Goal: Transaction & Acquisition: Purchase product/service

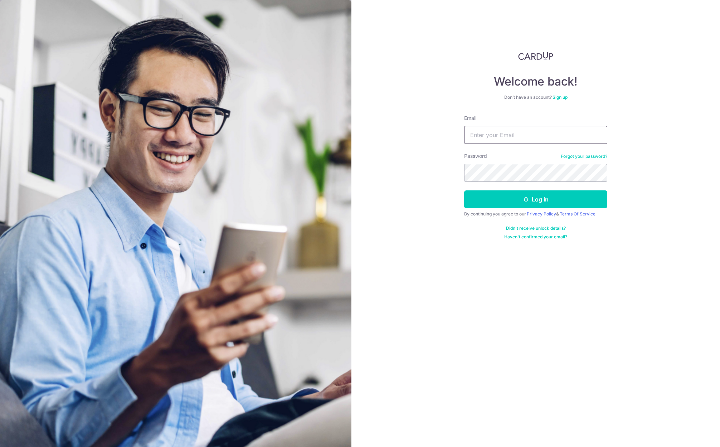
type input "[EMAIL_ADDRESS][PERSON_NAME][DOMAIN_NAME]"
click at [534, 204] on button "Log in" at bounding box center [535, 199] width 143 height 18
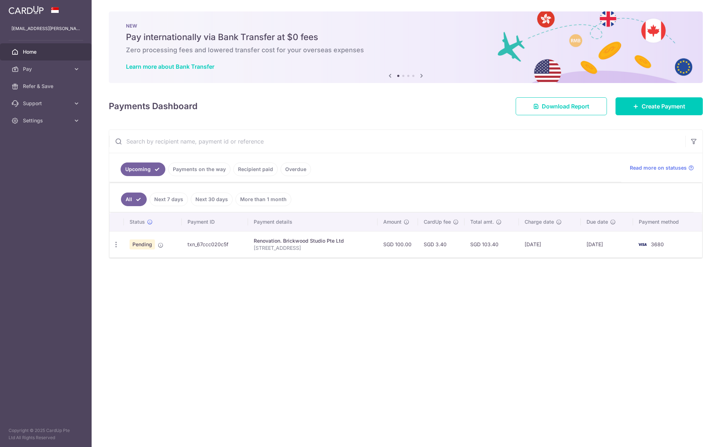
click at [198, 318] on div "× Pause Schedule Pause all future payments in this series Pause just this one p…" at bounding box center [406, 223] width 629 height 447
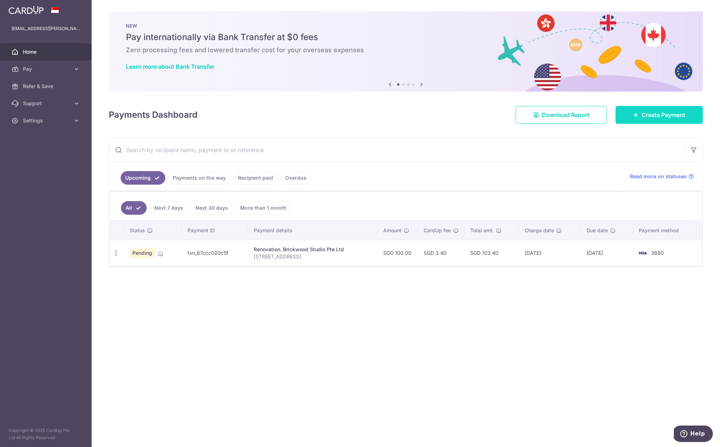
click at [651, 117] on span "Create Payment" at bounding box center [664, 115] width 44 height 9
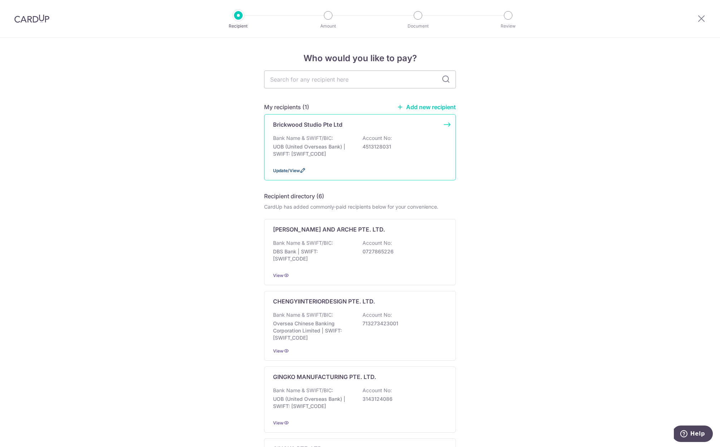
click at [290, 172] on span "Update/View" at bounding box center [286, 170] width 27 height 5
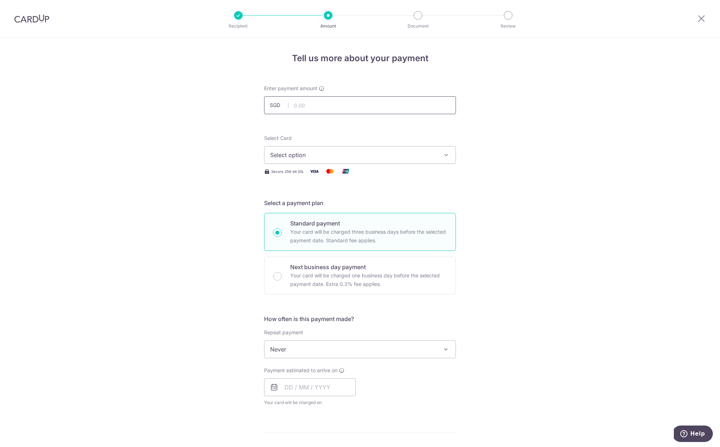
click at [332, 103] on input "text" at bounding box center [360, 105] width 192 height 18
click at [297, 152] on span "Select option" at bounding box center [353, 155] width 167 height 9
click at [295, 209] on span "**** 3680" at bounding box center [301, 206] width 28 height 9
click at [294, 349] on span "Never" at bounding box center [360, 349] width 191 height 17
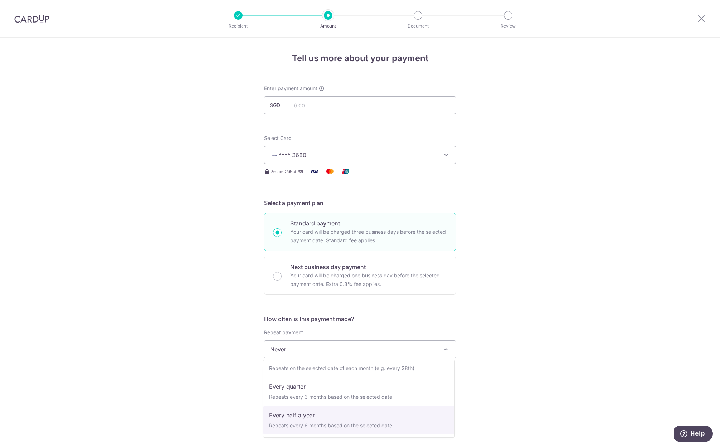
scroll to position [20, 0]
select select "3"
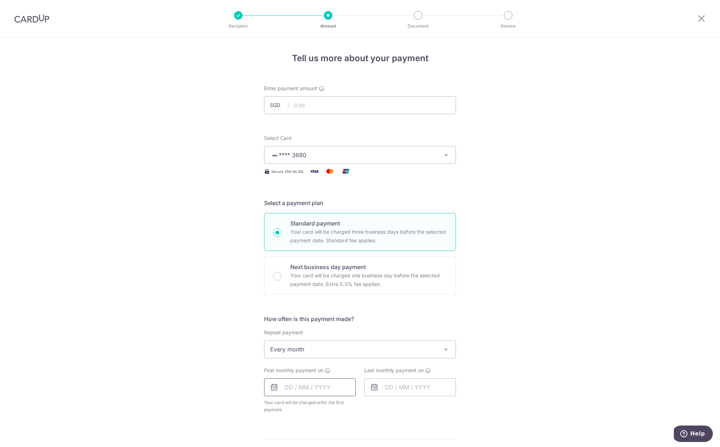
click at [290, 385] on input "text" at bounding box center [310, 387] width 92 height 18
click at [566, 348] on div "Tell us more about your payment Enter payment amount SGD Select Card **** 3680 …" at bounding box center [360, 389] width 720 height 703
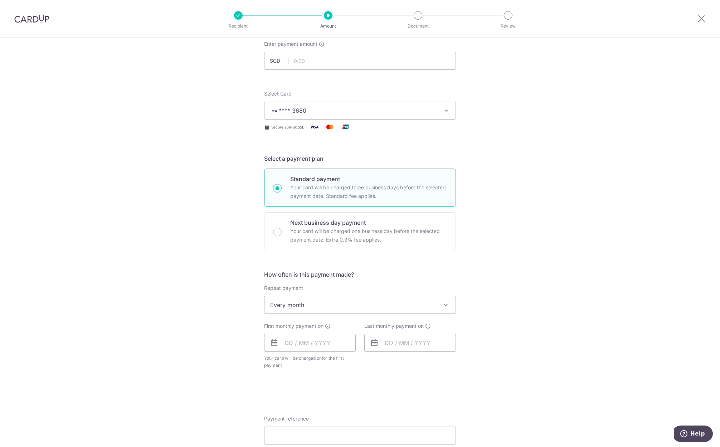
scroll to position [88, 0]
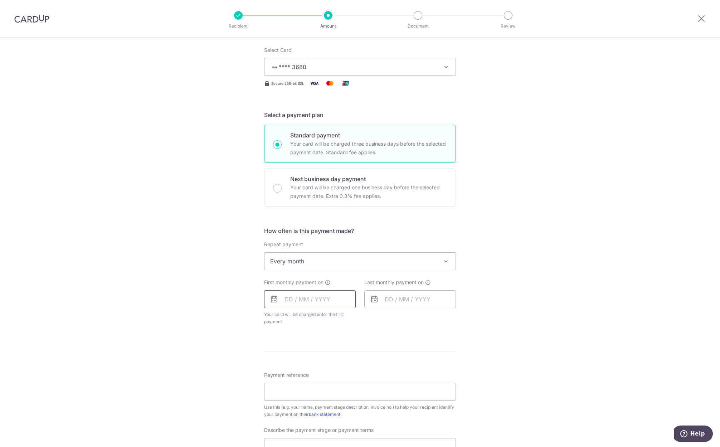
click at [283, 302] on input "text" at bounding box center [310, 299] width 92 height 18
click at [350, 365] on link "12" at bounding box center [350, 364] width 11 height 11
type input "[DATE]"
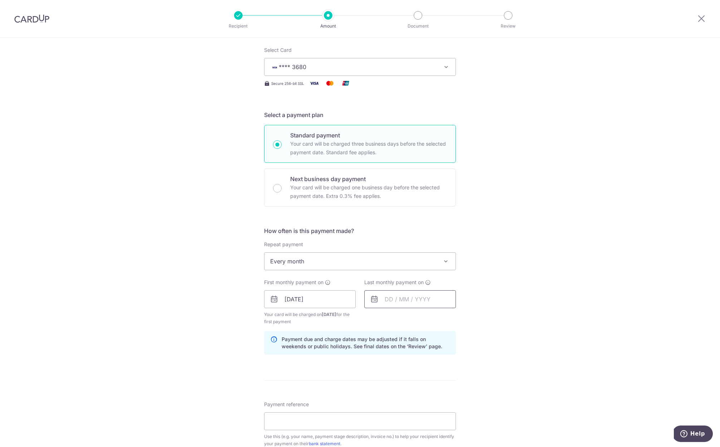
click at [388, 302] on input "text" at bounding box center [410, 299] width 92 height 18
click at [462, 319] on link "Next" at bounding box center [465, 318] width 9 height 9
click at [462, 320] on link "Next" at bounding box center [465, 318] width 9 height 9
click at [449, 365] on link "12" at bounding box center [450, 364] width 11 height 11
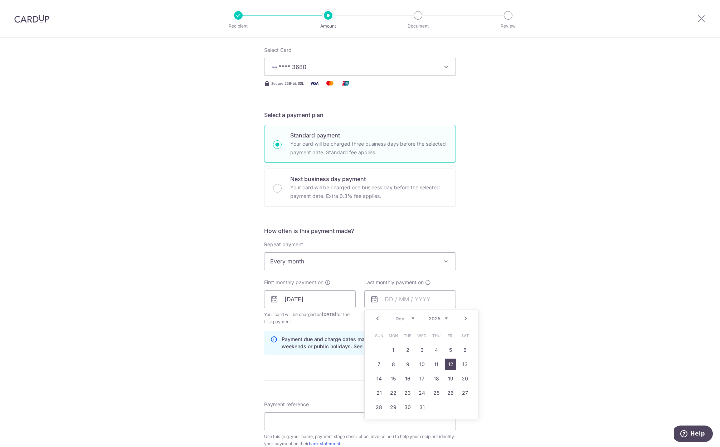
type input "[DATE]"
click at [538, 272] on div "Tell us more about your payment Enter payment amount SGD Select Card **** 3680 …" at bounding box center [360, 316] width 720 height 732
click at [324, 418] on input "Payment reference" at bounding box center [360, 421] width 192 height 18
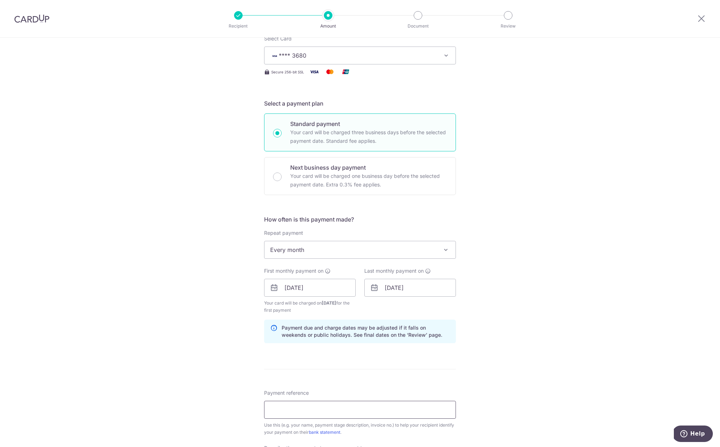
scroll to position [0, 0]
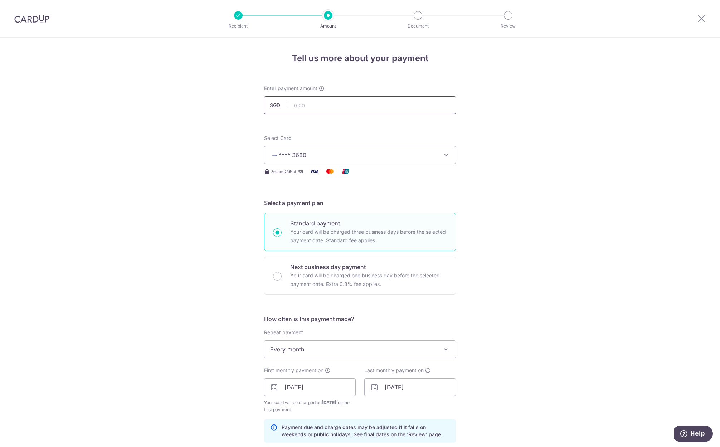
click at [347, 101] on input "text" at bounding box center [360, 105] width 192 height 18
paste input "7713.39"
click at [545, 137] on div "Tell us more about your payment Enter payment amount SGD 7713.39 Select Card **…" at bounding box center [360, 404] width 720 height 732
type input "7,713.39"
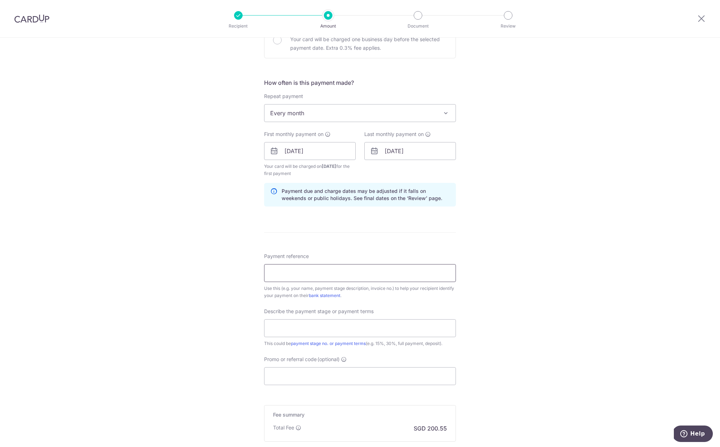
click at [319, 267] on input "Payment reference" at bounding box center [360, 273] width 192 height 18
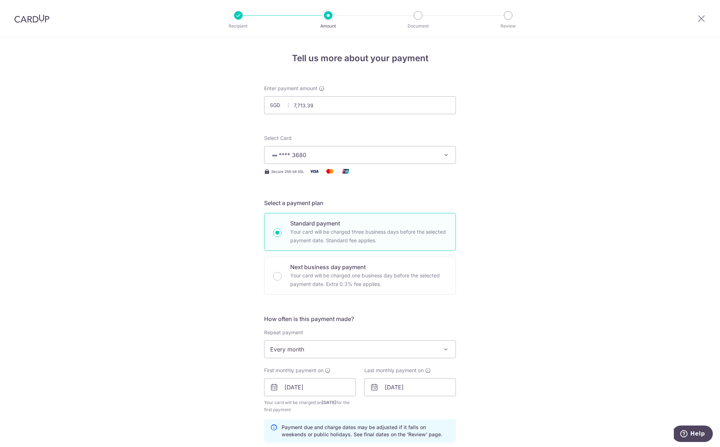
scroll to position [323, 0]
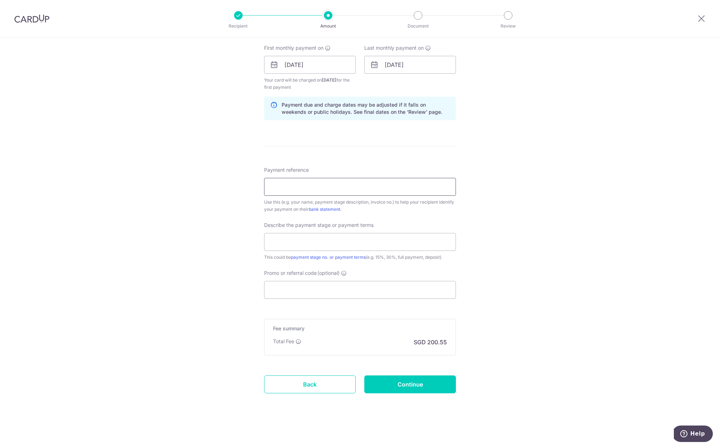
click at [342, 181] on input "Payment reference" at bounding box center [360, 187] width 192 height 18
click at [302, 285] on input "Promo or referral code (optional)" at bounding box center [360, 290] width 192 height 18
paste input "REC185"
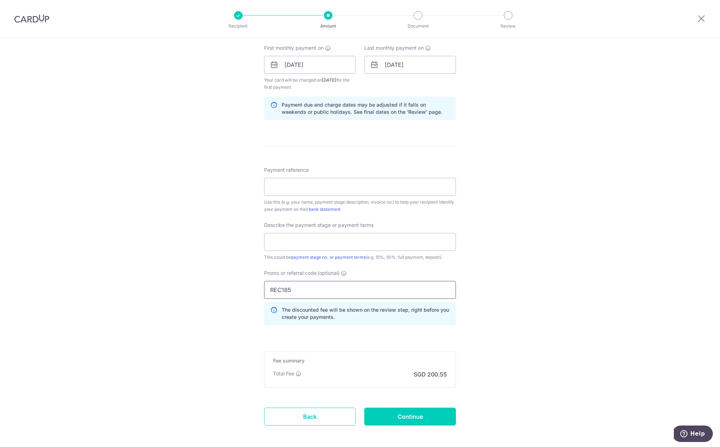
type input "REC185"
click at [531, 260] on div "Tell us more about your payment Enter payment amount SGD 7,713.39 7713.39 Selec…" at bounding box center [360, 97] width 720 height 764
drag, startPoint x: 379, startPoint y: 318, endPoint x: 292, endPoint y: 310, distance: 87.4
click at [292, 310] on p "The discounted fee will be shown on the review step, right before you create yo…" at bounding box center [366, 313] width 168 height 14
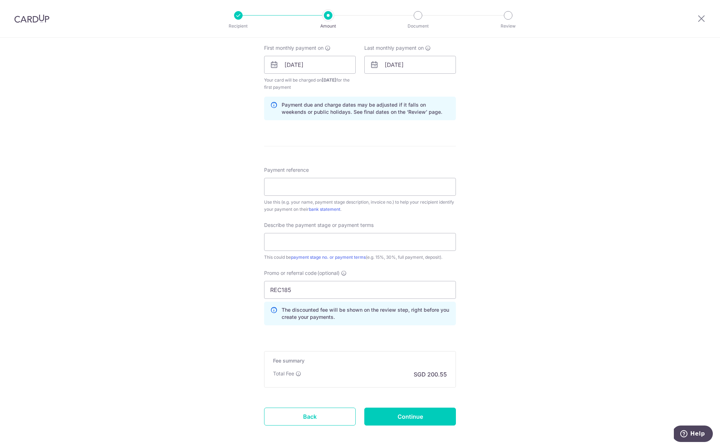
click at [515, 331] on div "Tell us more about your payment Enter payment amount SGD 7,713.39 7713.39 Selec…" at bounding box center [360, 97] width 720 height 764
drag, startPoint x: 298, startPoint y: 310, endPoint x: 331, endPoint y: 325, distance: 36.4
click at [331, 325] on div "Promo or referral code (optional) REC185 The discounted fee will be shown on th…" at bounding box center [360, 301] width 200 height 62
click at [330, 325] on div "Promo or referral code (optional) REC185 The discounted fee will be shown on th…" at bounding box center [360, 301] width 200 height 62
click at [355, 186] on input "Payment reference" at bounding box center [360, 187] width 192 height 18
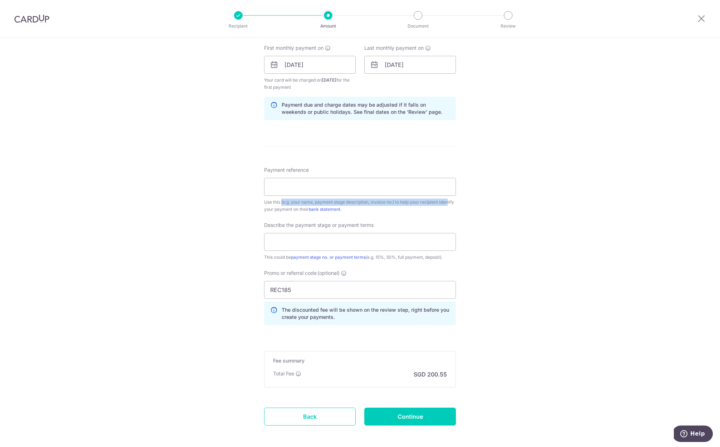
drag, startPoint x: 263, startPoint y: 202, endPoint x: 432, endPoint y: 203, distance: 168.6
click at [432, 203] on div "Tell us more about your payment Enter payment amount SGD 7,713.39 7713.39 Selec…" at bounding box center [360, 97] width 720 height 764
click at [431, 203] on div "Use this (e.g. your name, payment stage description, invoice no.) to help your …" at bounding box center [360, 206] width 192 height 14
click at [311, 242] on input "text" at bounding box center [360, 242] width 192 height 18
type input "10% deposit"
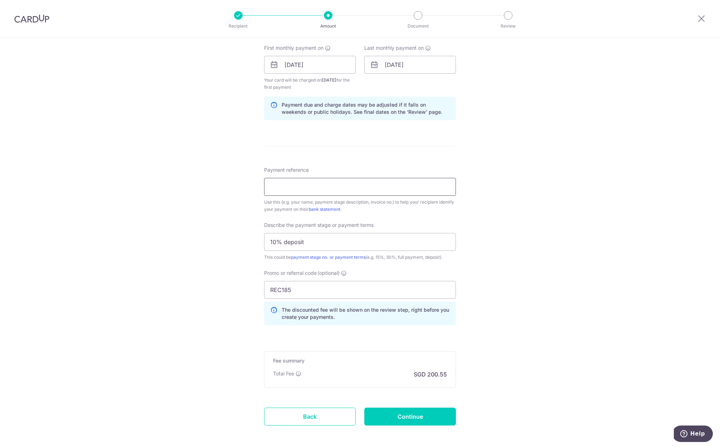
click at [330, 183] on input "Payment reference" at bounding box center [360, 187] width 192 height 18
type input "1c Cantonment Road #16-27"
click at [581, 194] on div "Tell us more about your payment Enter payment amount SGD 7,713.39 7713.39 Selec…" at bounding box center [360, 97] width 720 height 764
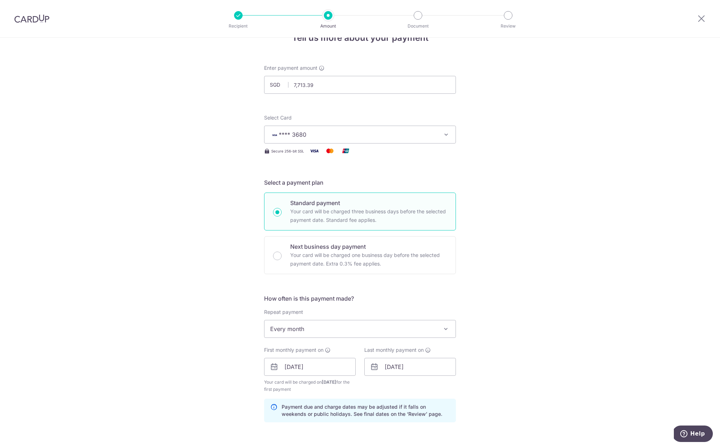
scroll to position [0, 0]
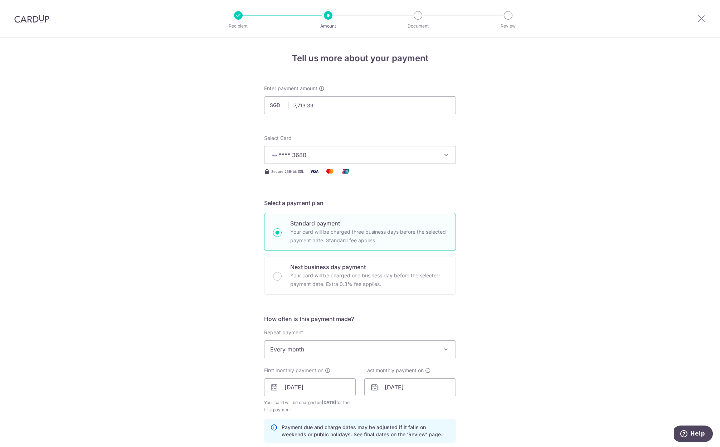
click at [544, 209] on div "Tell us more about your payment Enter payment amount SGD 7,713.39 7713.39 Selec…" at bounding box center [360, 420] width 720 height 764
click at [521, 316] on div "Tell us more about your payment Enter payment amount SGD 7,713.39 7713.39 Selec…" at bounding box center [360, 420] width 720 height 764
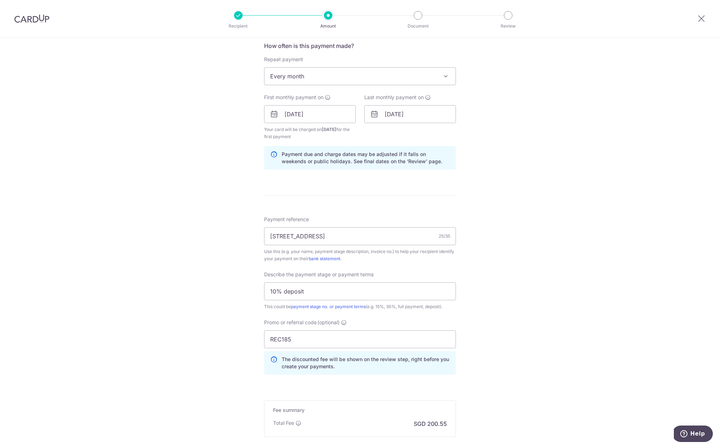
scroll to position [355, 0]
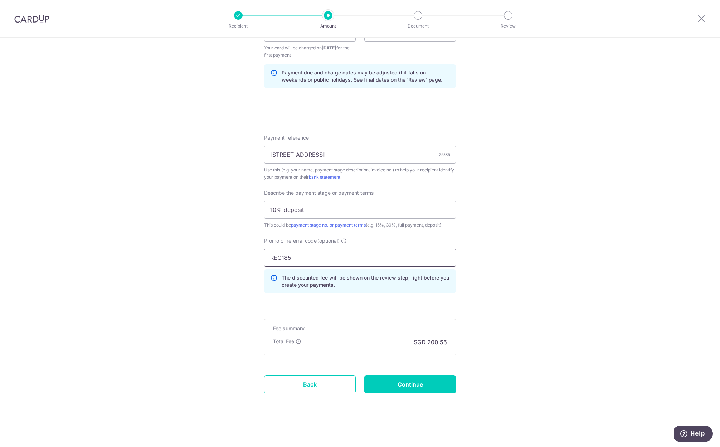
click at [423, 257] on input "REC185" at bounding box center [360, 258] width 192 height 18
drag, startPoint x: 317, startPoint y: 209, endPoint x: 349, endPoint y: 207, distance: 31.5
click at [349, 207] on input "10% deposit" at bounding box center [360, 210] width 192 height 18
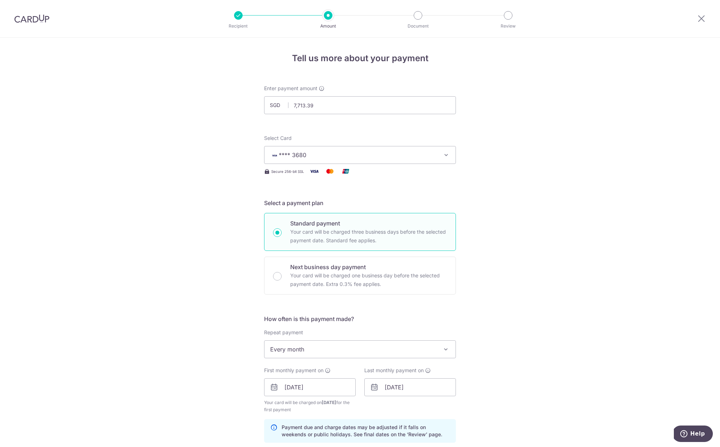
scroll to position [331, 0]
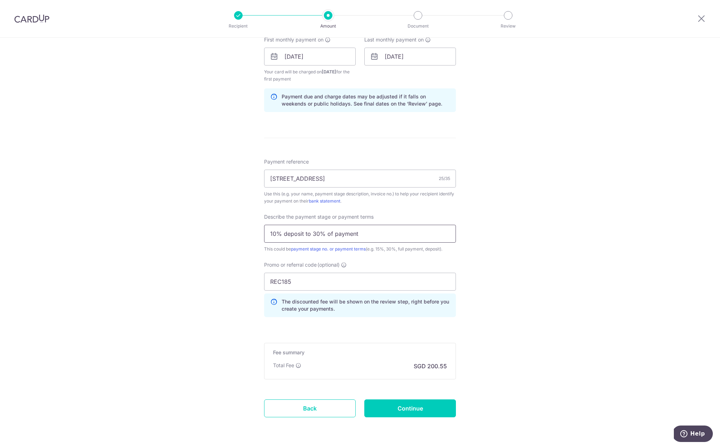
type input "10% deposit to 30% of payment"
click at [517, 280] on div "Tell us more about your payment Enter payment amount SGD 7,713.39 7713.39 Selec…" at bounding box center [360, 89] width 720 height 764
click at [414, 407] on input "Continue" at bounding box center [410, 408] width 92 height 18
type input "Create Schedule"
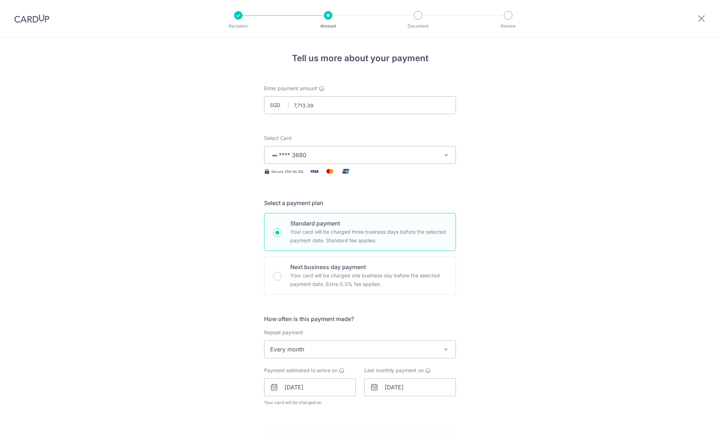
scroll to position [328, 0]
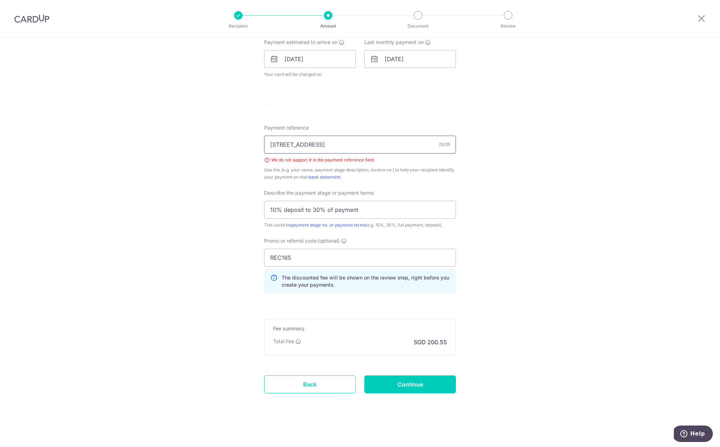
click at [370, 143] on input "[STREET_ADDRESS]" at bounding box center [360, 145] width 192 height 18
click at [330, 145] on input "[STREET_ADDRESS]" at bounding box center [360, 145] width 192 height 18
type input "[STREET_ADDRESS]"
click at [397, 390] on input "Continue" at bounding box center [410, 384] width 92 height 18
type input "Create Schedule"
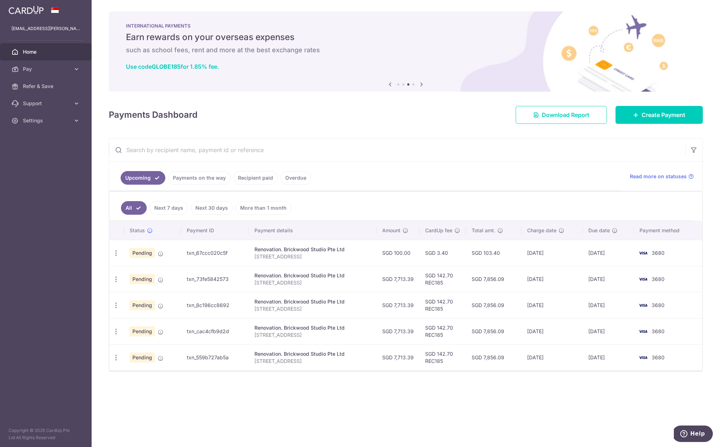
click at [217, 252] on td "txn_67ccc020c5f" at bounding box center [215, 253] width 68 height 26
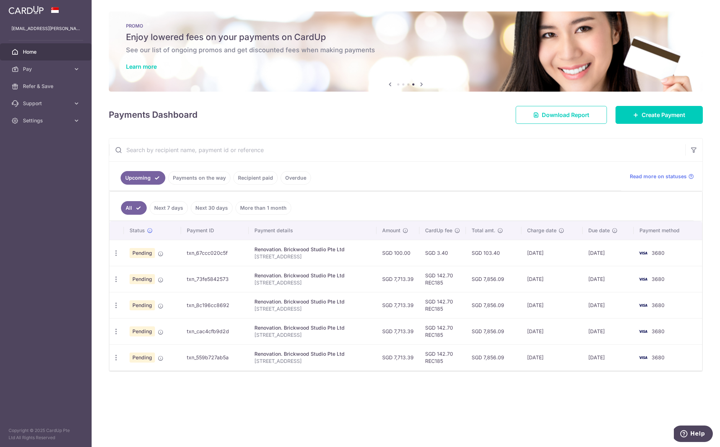
click at [282, 250] on div "Renovation. Brickwood Studio Pte Ltd" at bounding box center [312, 249] width 116 height 7
click at [297, 250] on div "Renovation. Brickwood Studio Pte Ltd" at bounding box center [312, 249] width 116 height 7
drag, startPoint x: 159, startPoint y: 255, endPoint x: 145, endPoint y: 257, distance: 14.1
click at [159, 255] on icon at bounding box center [161, 254] width 6 height 6
click at [113, 253] on icon "button" at bounding box center [116, 253] width 8 height 8
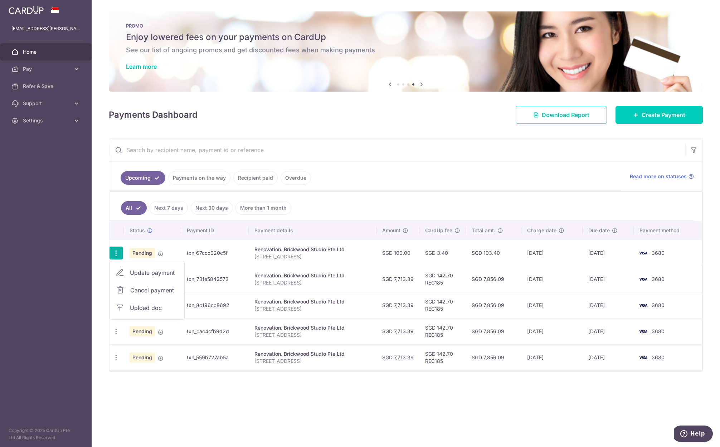
click at [163, 275] on span "Update payment" at bounding box center [154, 272] width 49 height 9
radio input "true"
type input "100.00"
type input "[DATE]"
type input "[STREET_ADDRESS]"
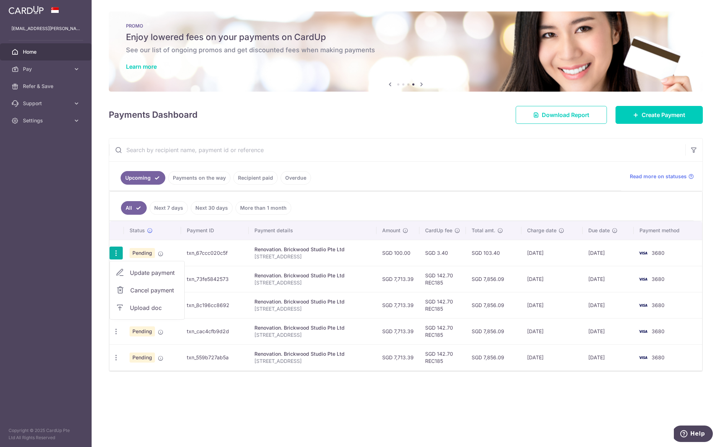
type input "test"
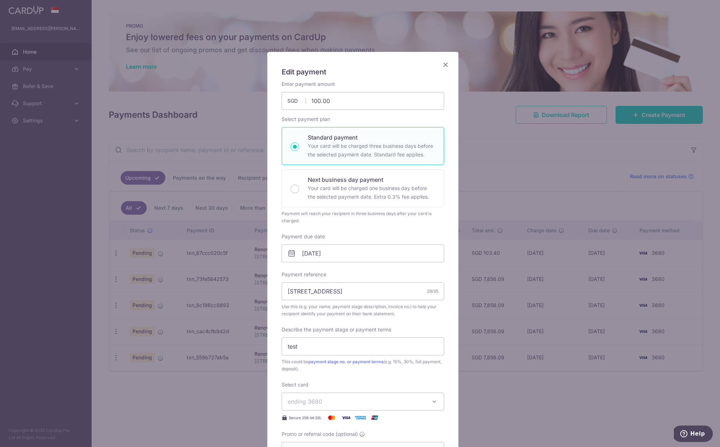
click at [448, 62] on div "Edit payment By clicking apply, you will make changes to all payments to Brickw…" at bounding box center [362, 318] width 191 height 532
click at [444, 65] on icon "Close" at bounding box center [445, 64] width 9 height 9
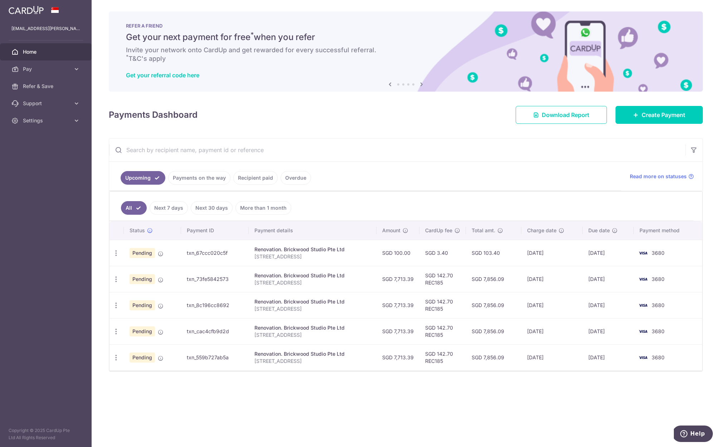
click at [441, 189] on ul "Upcoming Payments on the way Recipient paid Overdue" at bounding box center [365, 176] width 512 height 29
click at [565, 116] on span "Download Report" at bounding box center [566, 115] width 48 height 9
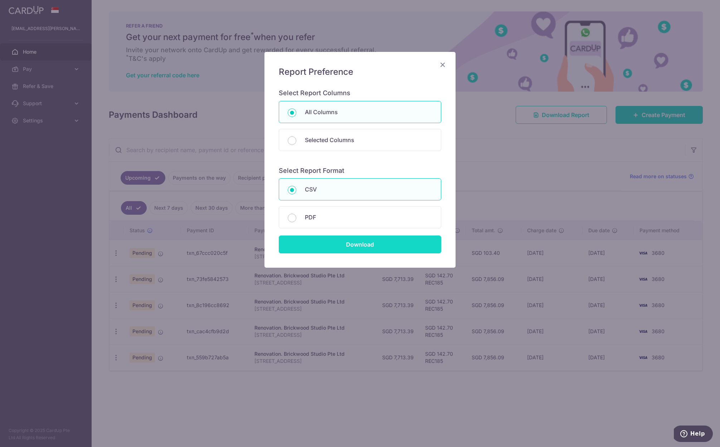
click at [359, 244] on input "Download" at bounding box center [360, 245] width 163 height 18
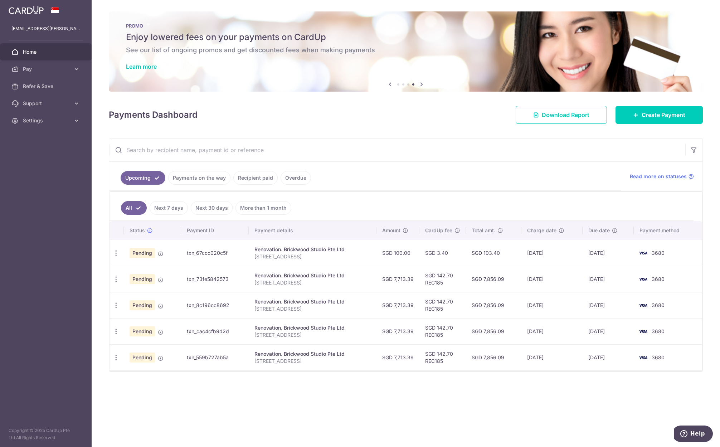
click at [361, 139] on input "text" at bounding box center [397, 150] width 576 height 23
click at [43, 74] on link "Pay" at bounding box center [46, 68] width 92 height 17
click at [45, 89] on span "Payments" at bounding box center [46, 86] width 47 height 7
